Goal: Register for event/course

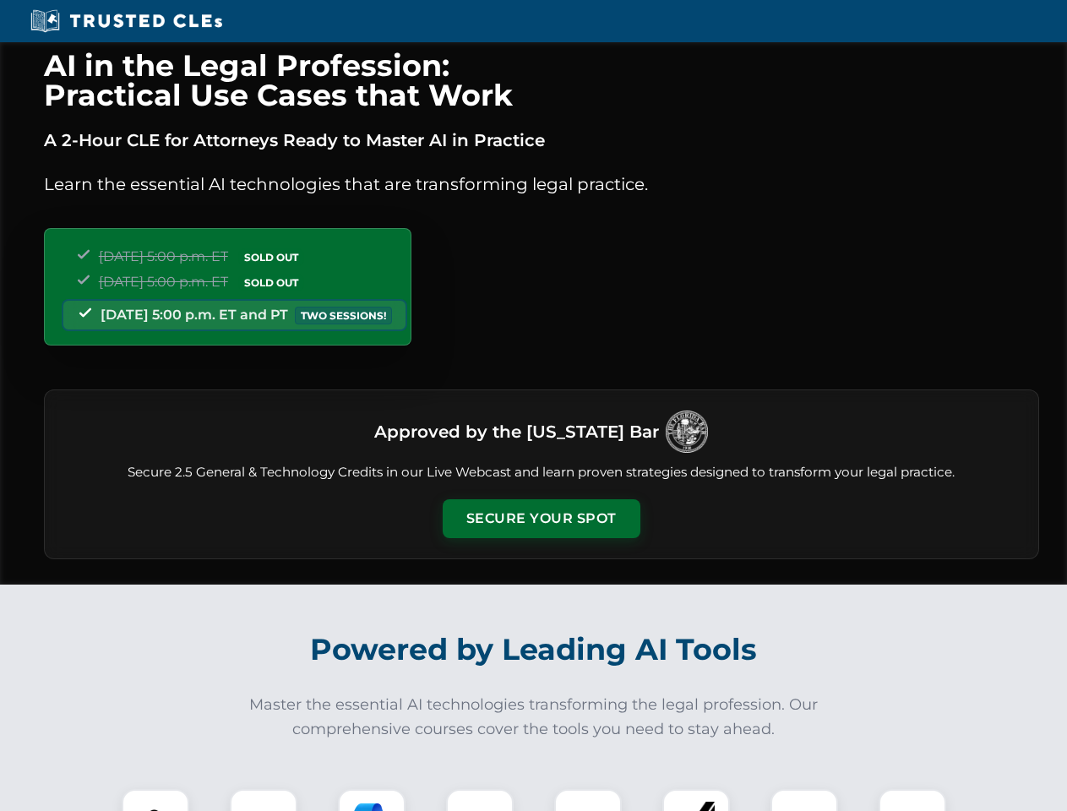
click at [541, 519] on button "Secure Your Spot" at bounding box center [542, 518] width 198 height 39
click at [155, 800] on img at bounding box center [155, 822] width 49 height 49
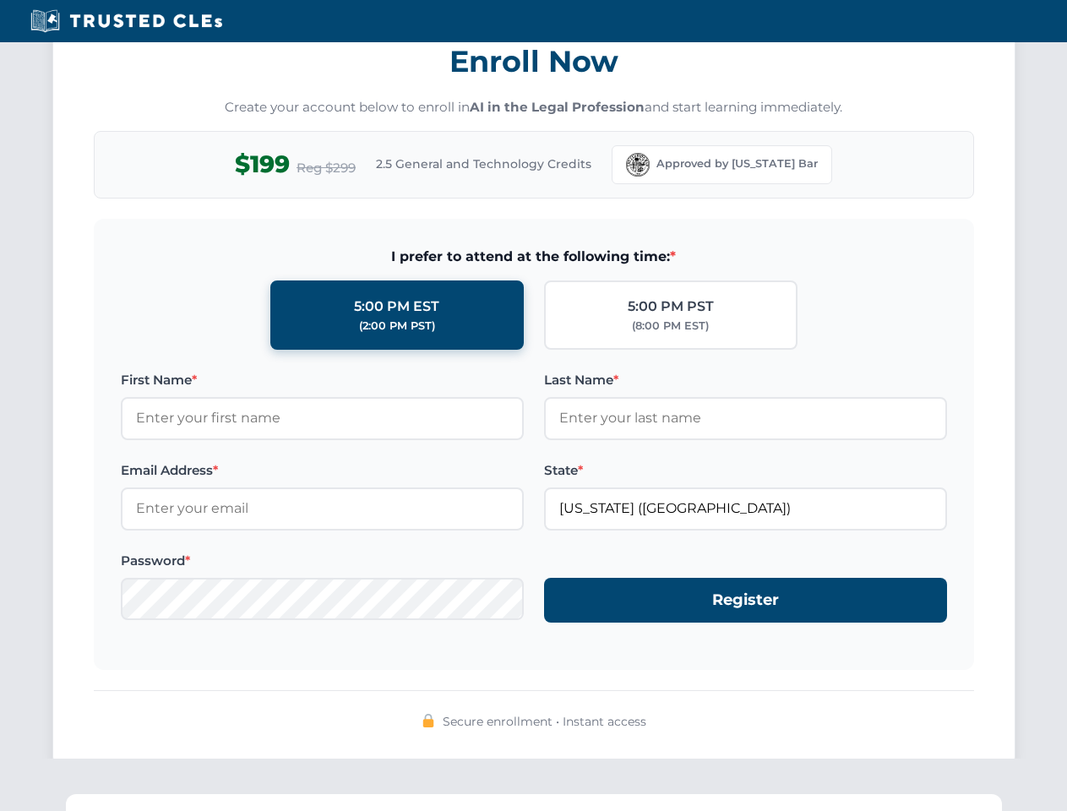
scroll to position [1658, 0]
